Goal: Navigation & Orientation: Find specific page/section

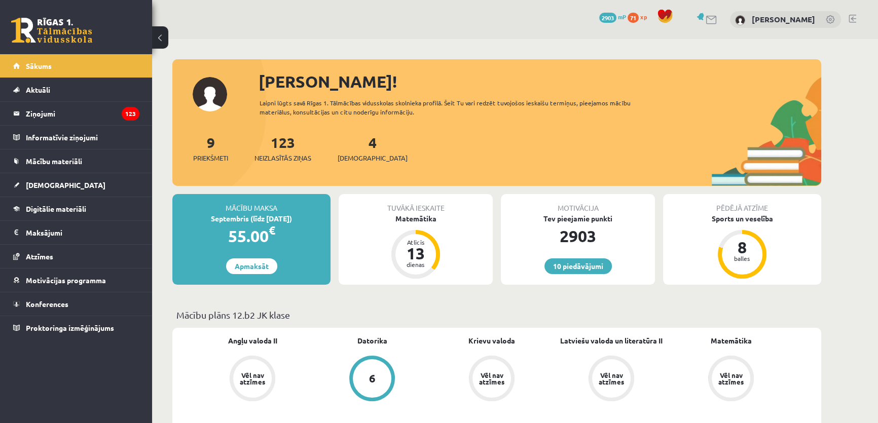
click at [434, 16] on link at bounding box center [831, 20] width 10 height 10
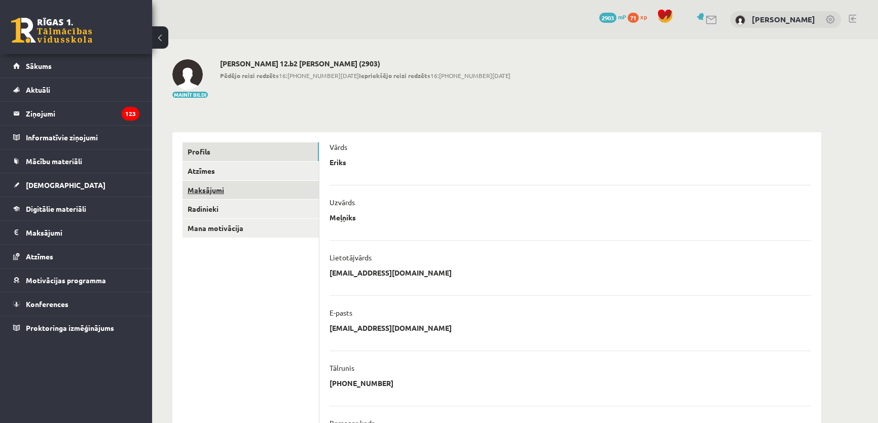
click at [238, 191] on link "Maksājumi" at bounding box center [250, 190] width 136 height 19
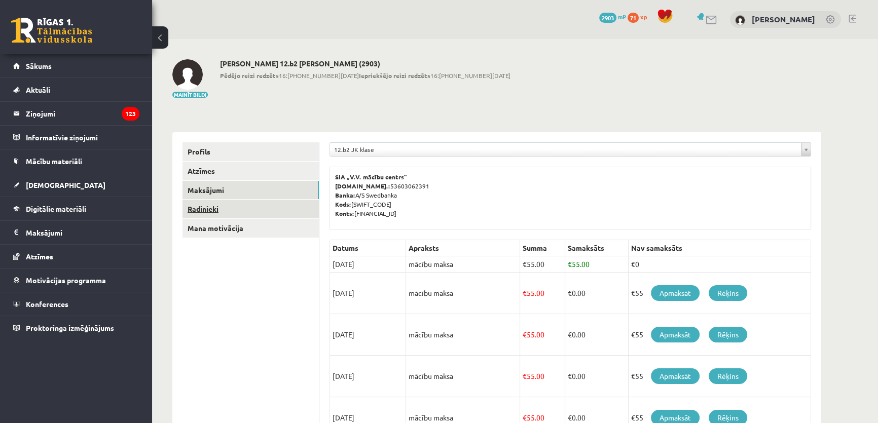
click at [238, 204] on link "Radinieki" at bounding box center [250, 209] width 136 height 19
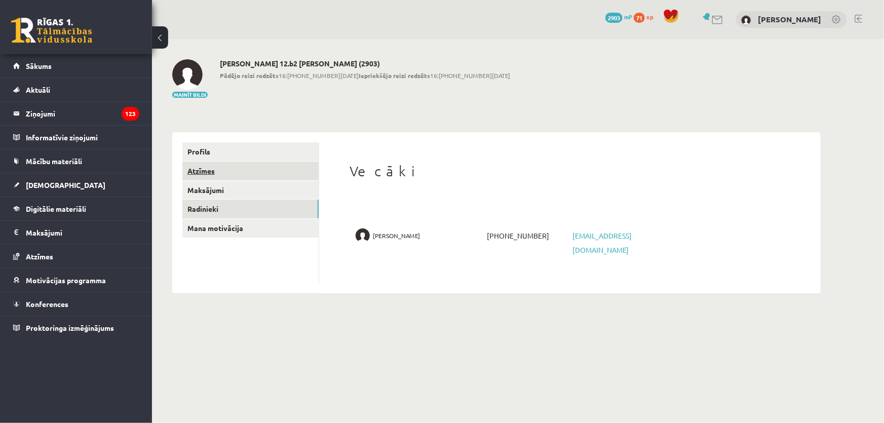
click at [251, 172] on link "Atzīmes" at bounding box center [250, 171] width 136 height 19
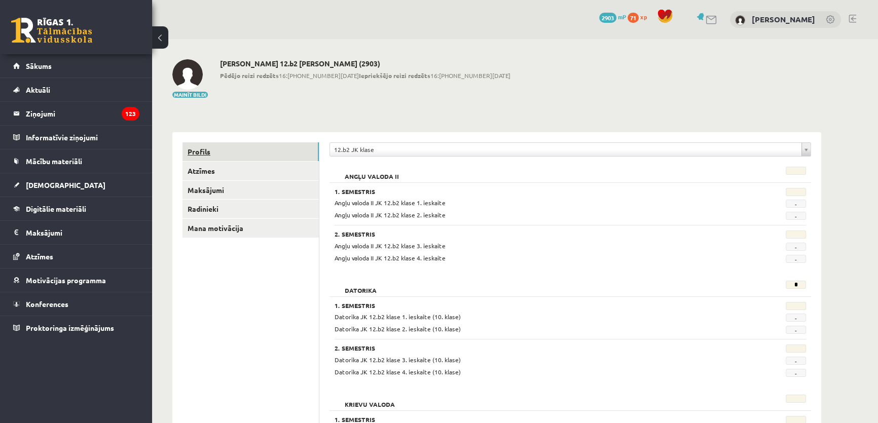
click at [256, 154] on link "Profils" at bounding box center [250, 151] width 136 height 19
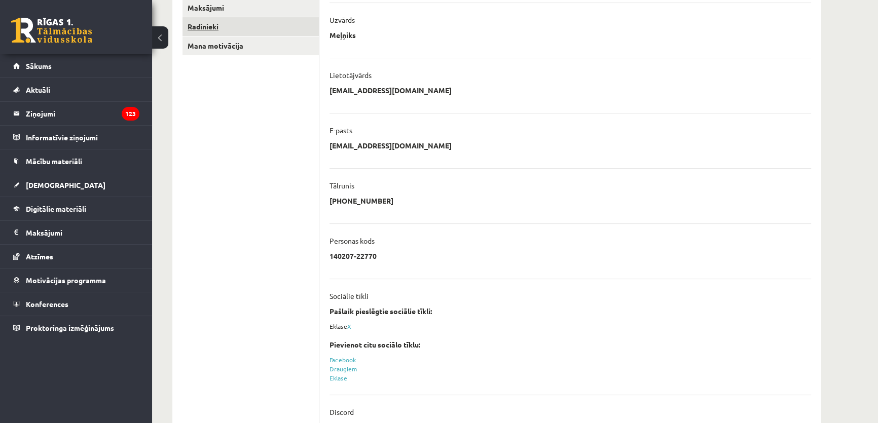
scroll to position [227, 0]
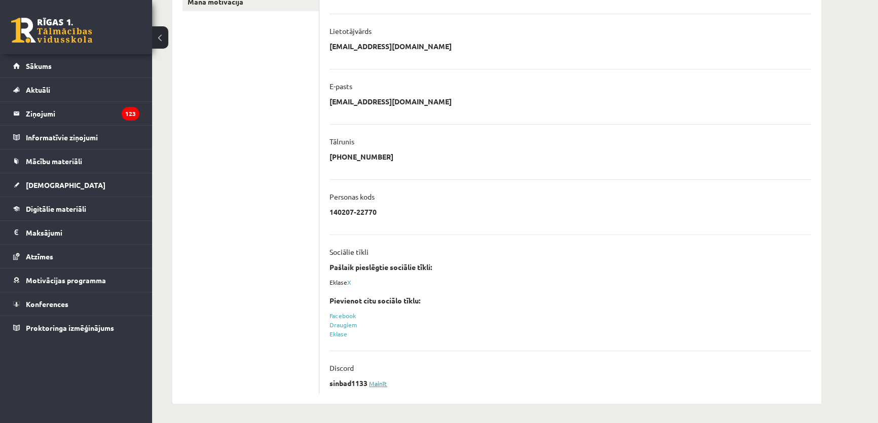
click at [375, 382] on link "Mainīt" at bounding box center [378, 384] width 18 height 8
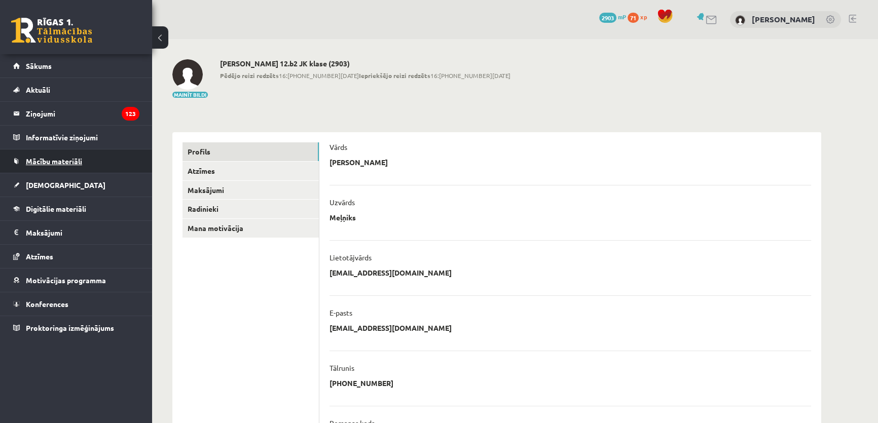
click at [60, 158] on span "Mācību materiāli" at bounding box center [54, 161] width 56 height 9
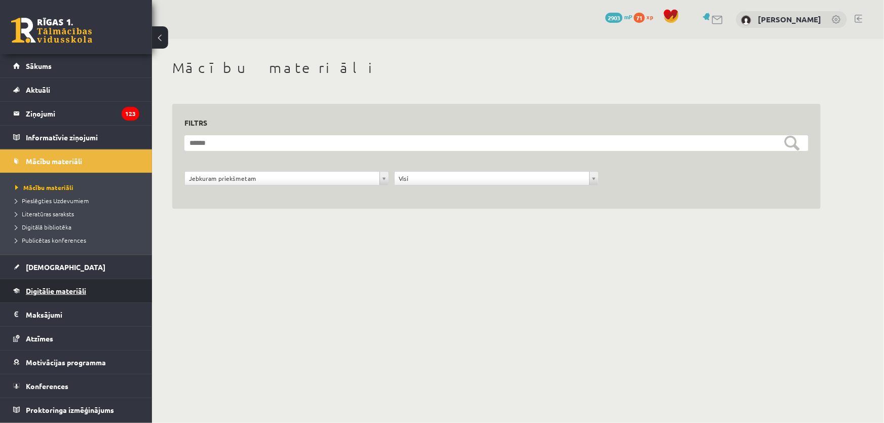
click at [68, 287] on span "Digitālie materiāli" at bounding box center [56, 290] width 60 height 9
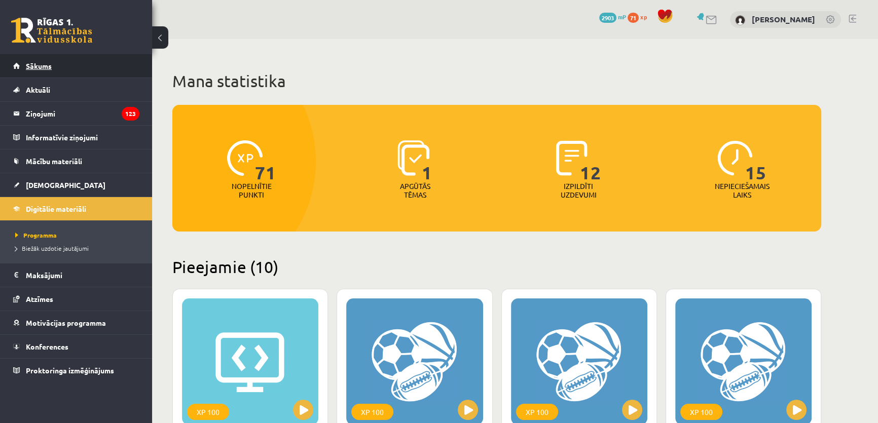
click at [91, 65] on link "Sākums" at bounding box center [76, 65] width 126 height 23
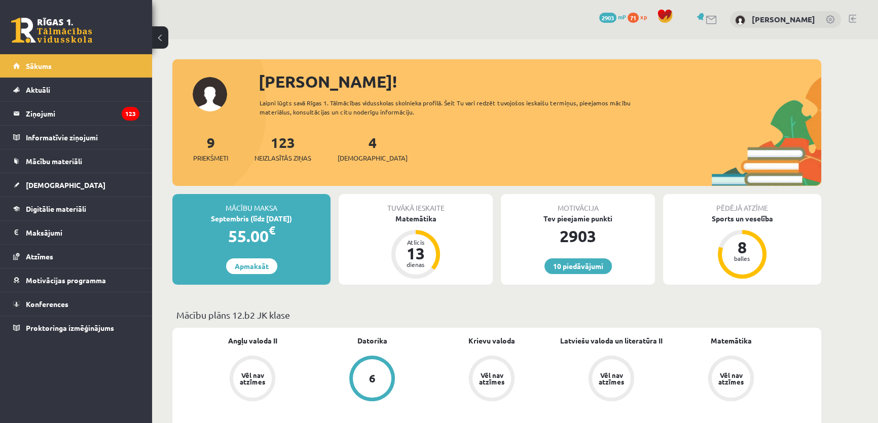
click at [732, 21] on div "10 Dāvanas 2903 mP 71 xp [PERSON_NAME]" at bounding box center [515, 19] width 726 height 39
click at [718, 21] on link at bounding box center [711, 20] width 12 height 9
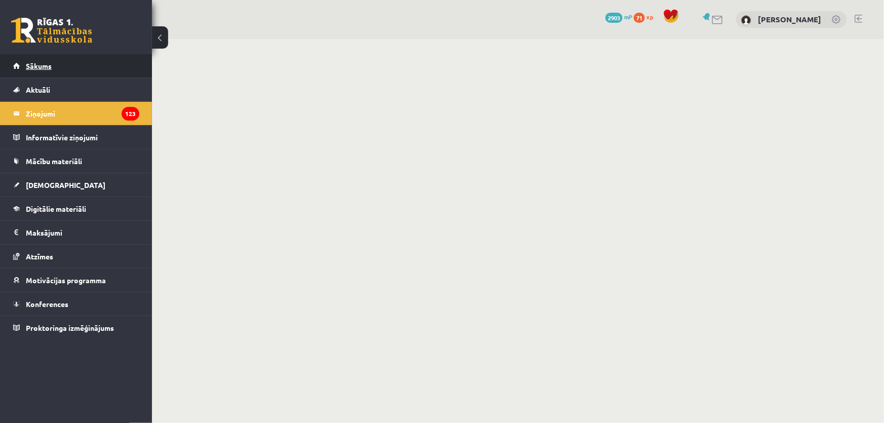
click at [64, 63] on link "Sākums" at bounding box center [76, 65] width 126 height 23
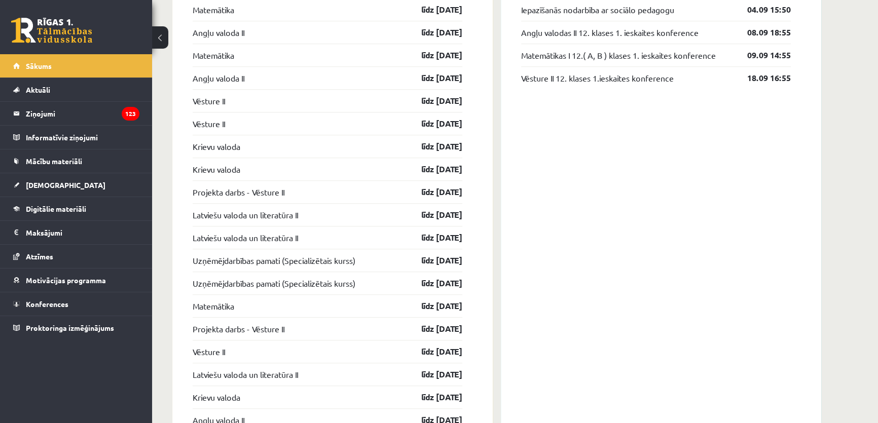
scroll to position [967, 0]
